Goal: Check status: Check status

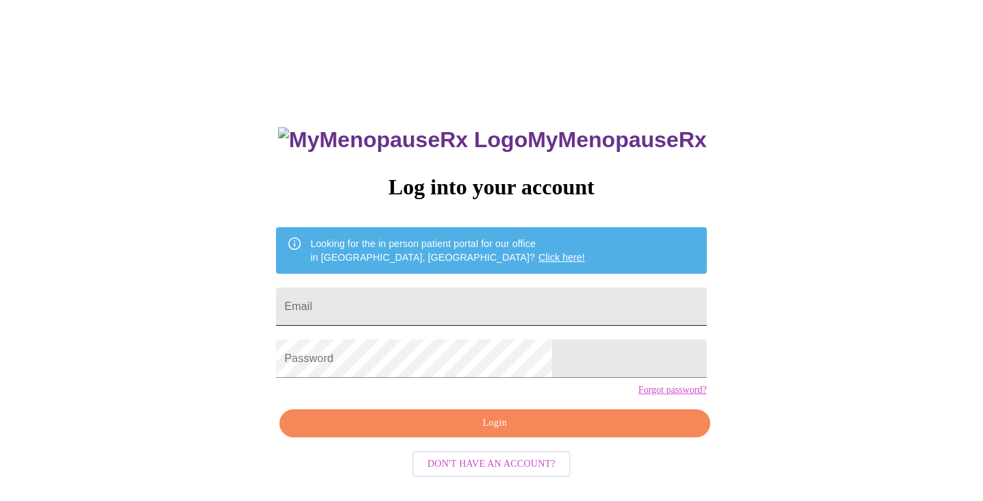
click at [507, 303] on input "Email" at bounding box center [491, 307] width 430 height 38
type input "drea.castle@gmail.com"
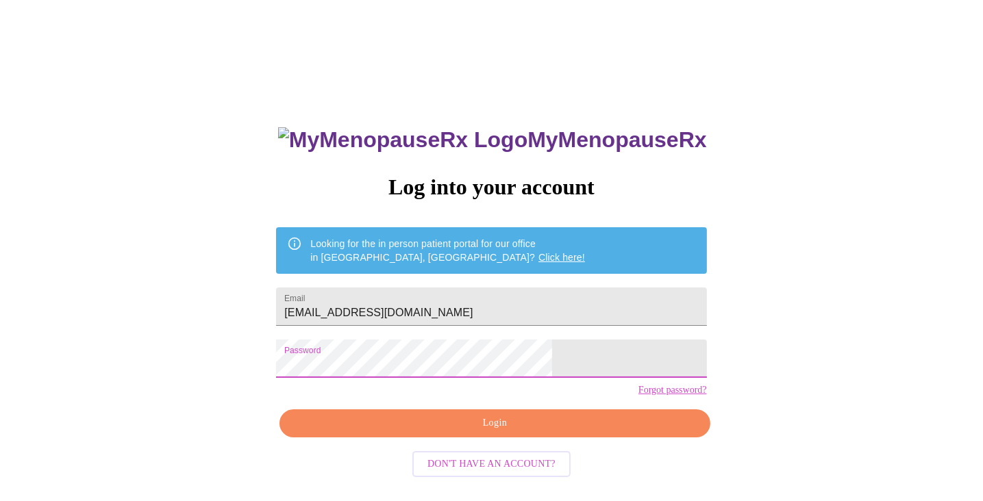
click at [537, 432] on span "Login" at bounding box center [494, 423] width 399 height 17
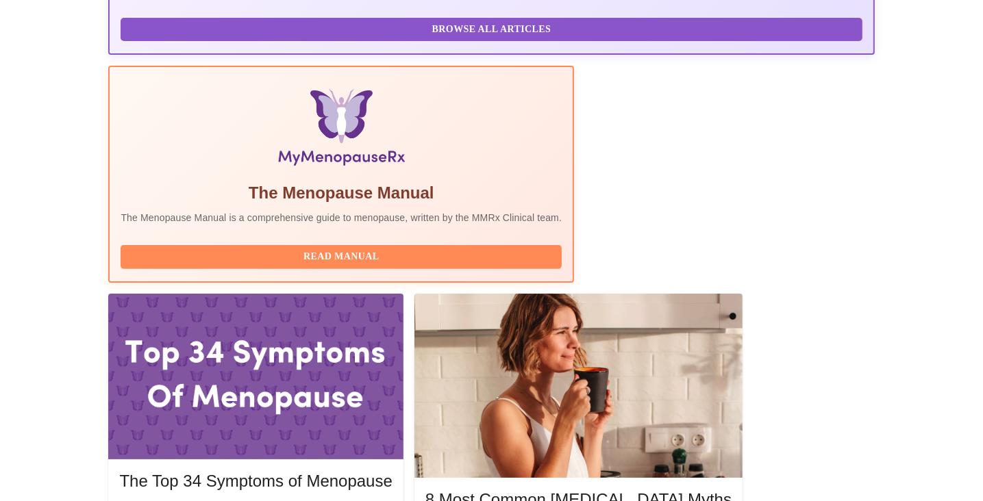
scroll to position [342, 0]
